Goal: Find specific page/section: Find specific page/section

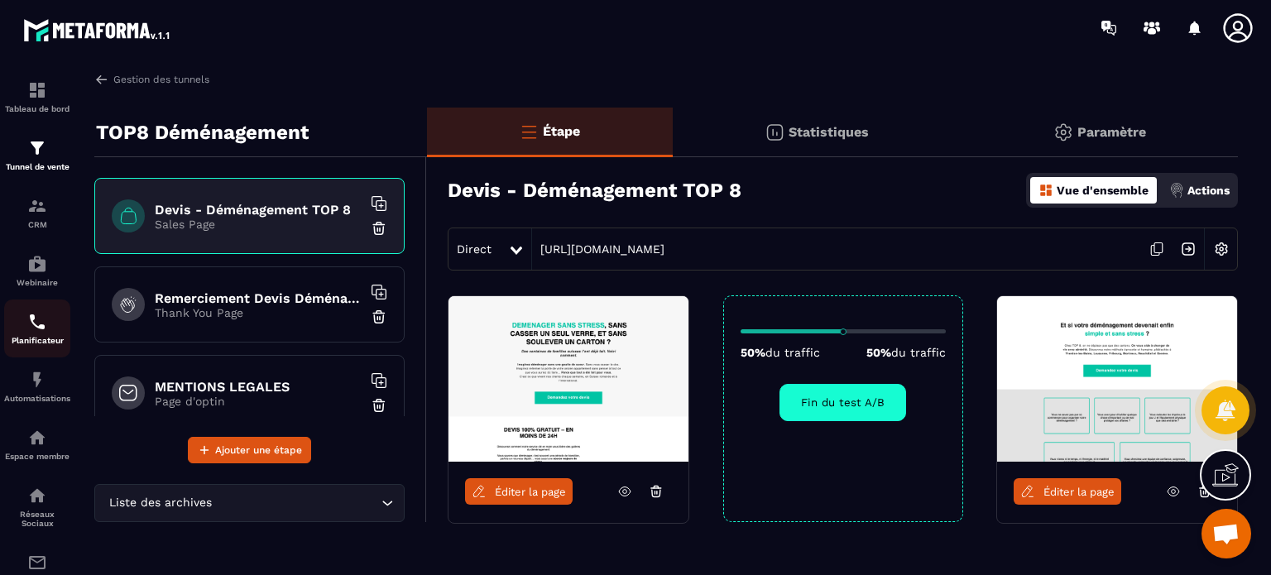
click at [17, 317] on div "Planificateur" at bounding box center [37, 328] width 66 height 33
click at [29, 229] on p "CRM" at bounding box center [37, 224] width 66 height 9
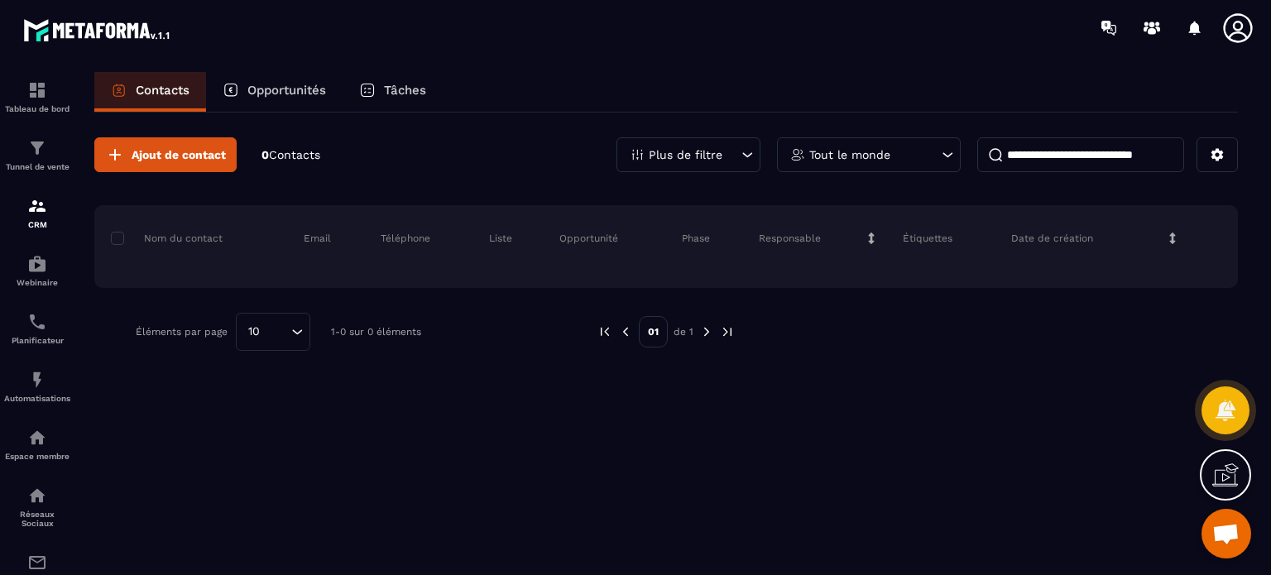
click at [398, 95] on p "Tâches" at bounding box center [405, 90] width 42 height 15
